Goal: Task Accomplishment & Management: Manage account settings

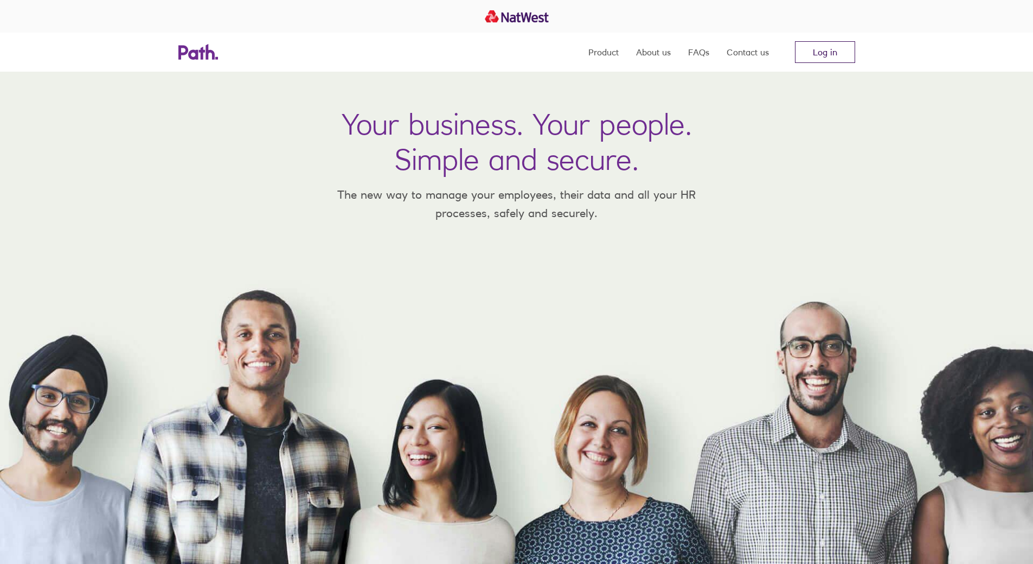
click at [812, 54] on link "Log in" at bounding box center [825, 52] width 60 height 22
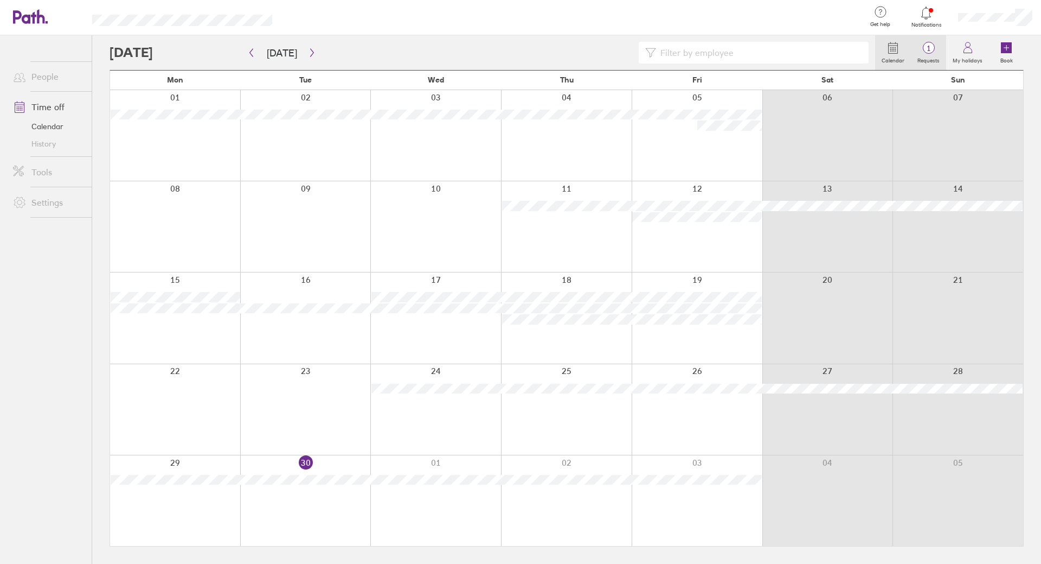
click at [931, 54] on label "Requests" at bounding box center [928, 59] width 35 height 10
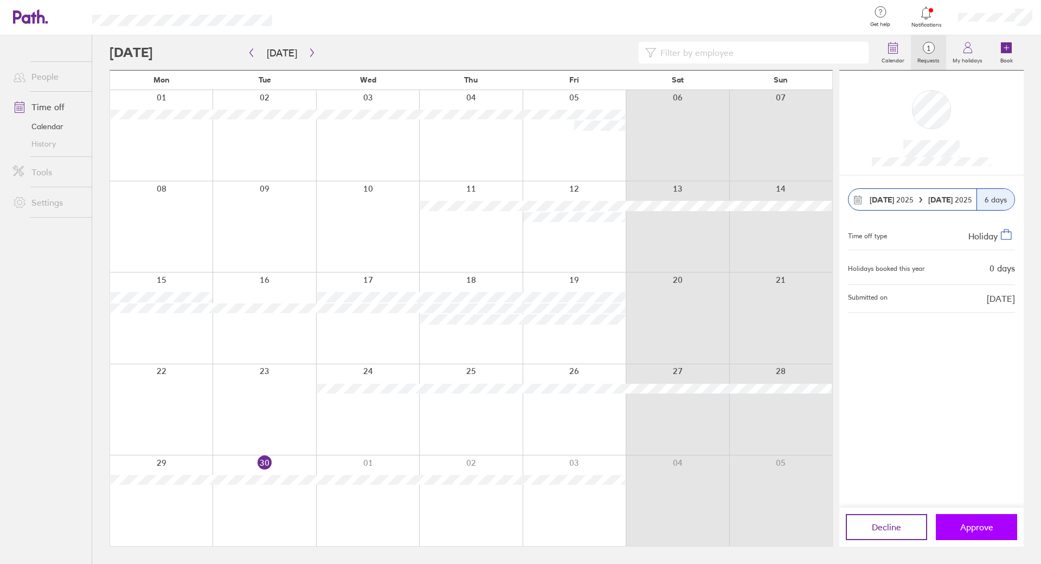
click at [975, 523] on span "Approve" at bounding box center [977, 527] width 33 height 10
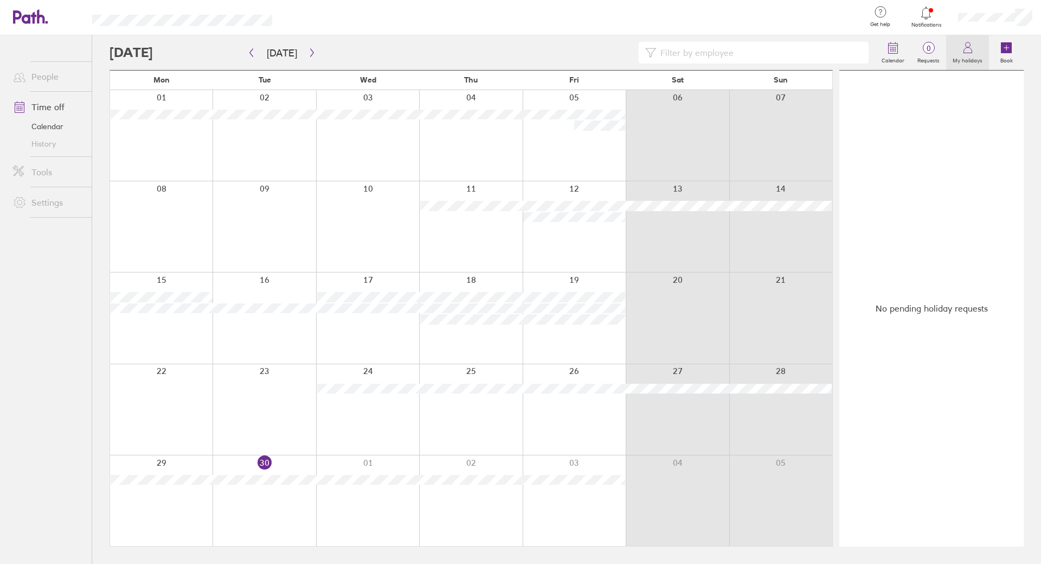
click at [971, 52] on icon at bounding box center [968, 47] width 13 height 13
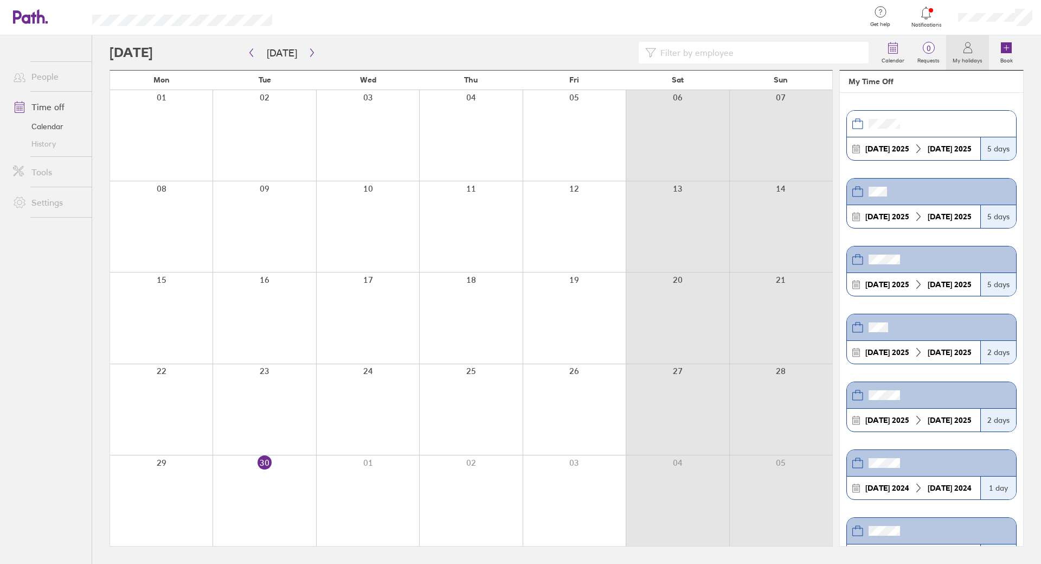
click at [926, 123] on header at bounding box center [931, 124] width 169 height 27
